Goal: Transaction & Acquisition: Book appointment/travel/reservation

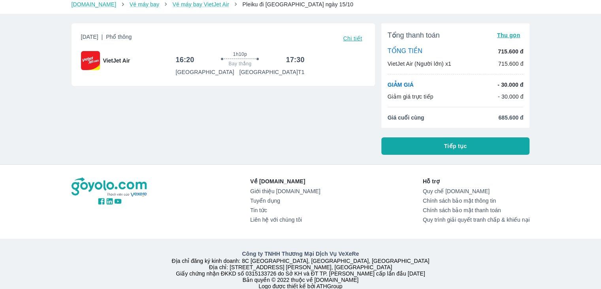
scroll to position [47, 0]
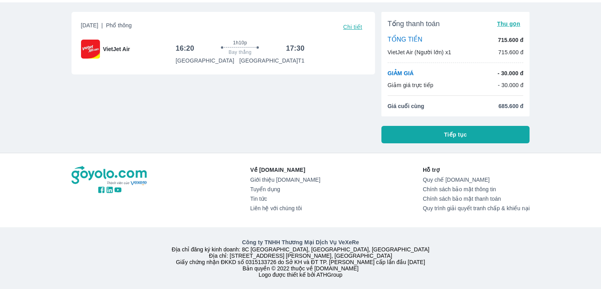
click at [354, 24] on span "Chi tiết" at bounding box center [352, 27] width 19 height 6
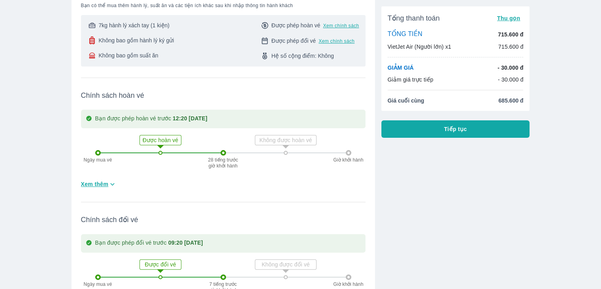
scroll to position [86, 0]
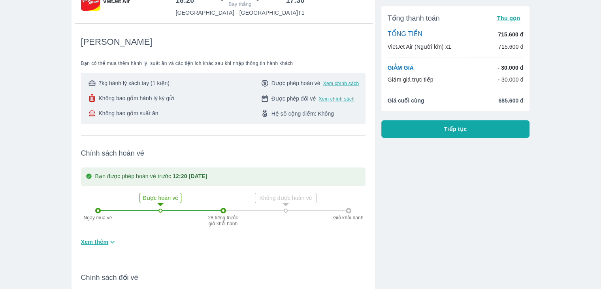
click at [145, 112] on span "Không bao gồm suất ăn" at bounding box center [128, 113] width 60 height 8
click at [150, 96] on span "Không bao gồm hành lý ký gửi" at bounding box center [136, 98] width 76 height 8
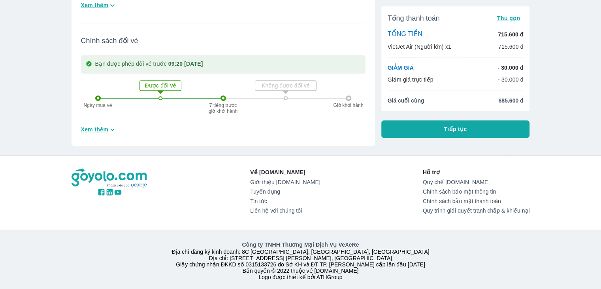
scroll to position [323, 0]
click at [103, 128] on span "Xem thêm" at bounding box center [95, 129] width 28 height 8
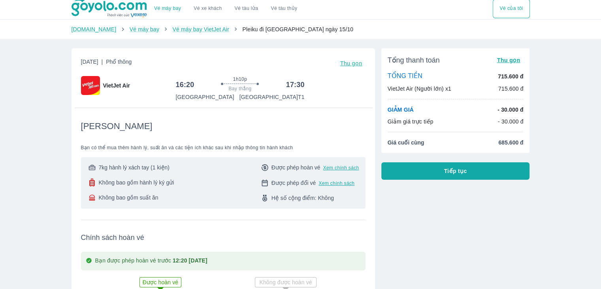
scroll to position [0, 0]
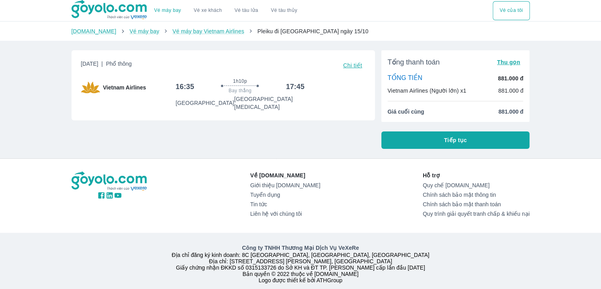
click at [455, 138] on span "Tiếp tục" at bounding box center [455, 140] width 23 height 8
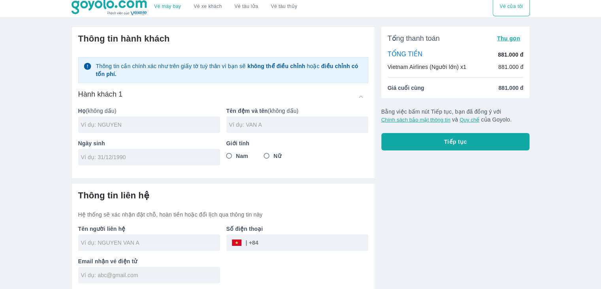
scroll to position [5, 0]
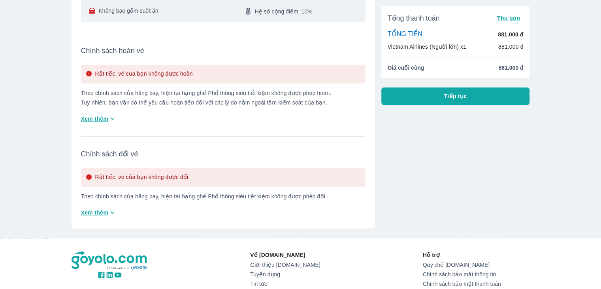
scroll to position [198, 0]
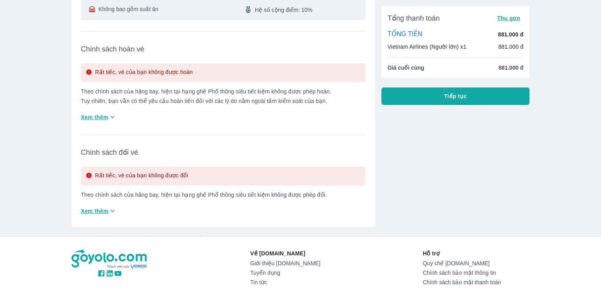
click at [104, 207] on span "Xem thêm" at bounding box center [95, 211] width 28 height 8
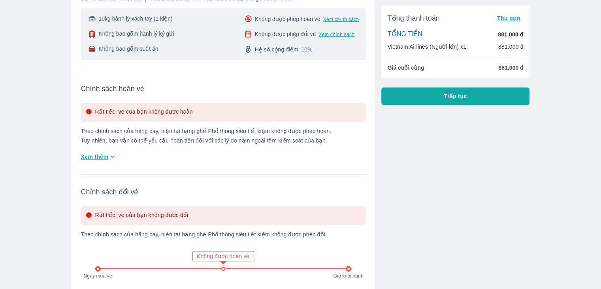
scroll to position [158, 0]
click at [93, 153] on span "Xem thêm" at bounding box center [95, 157] width 28 height 8
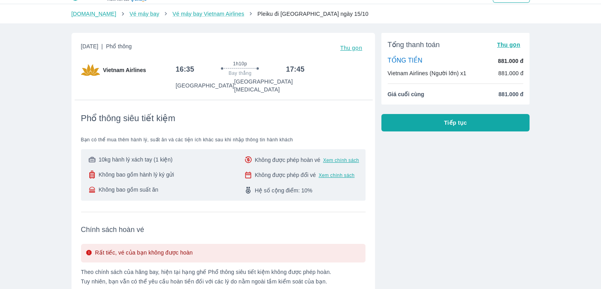
scroll to position [0, 0]
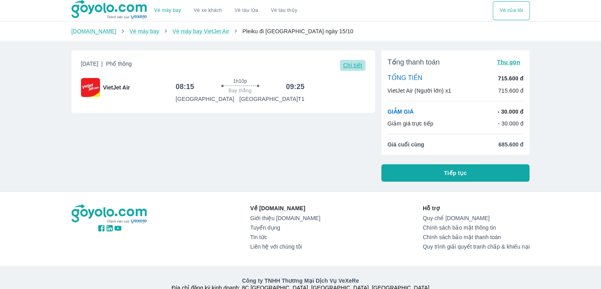
click at [348, 67] on span "Chi tiết" at bounding box center [352, 65] width 19 height 6
